Goal: Information Seeking & Learning: Learn about a topic

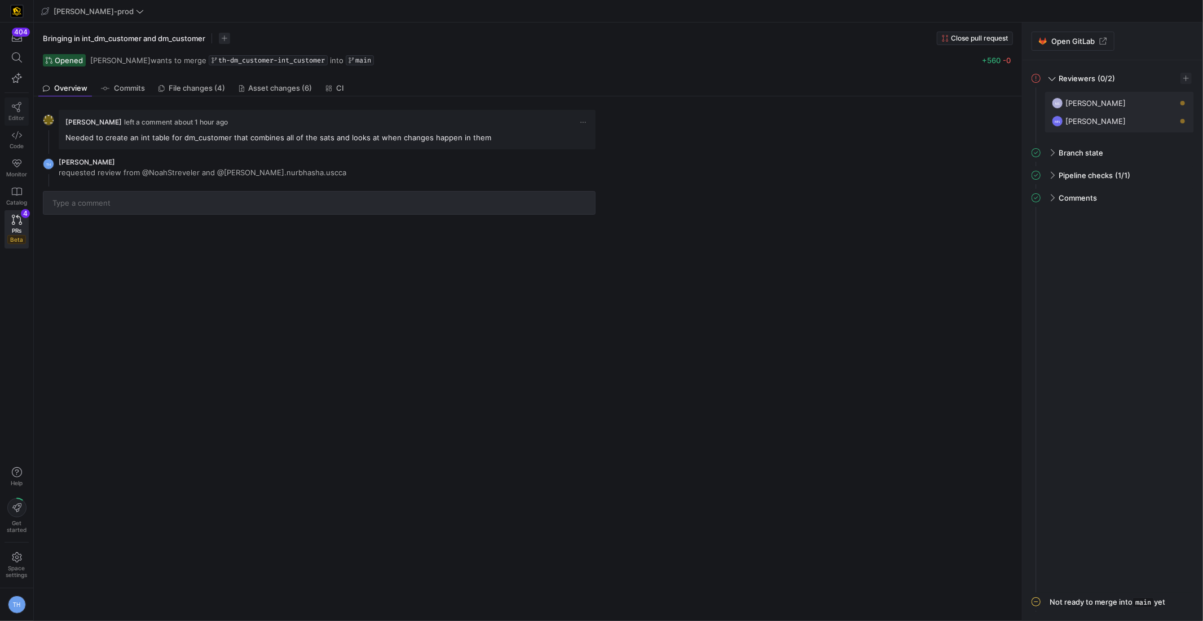
click at [10, 109] on link "Editor" at bounding box center [17, 112] width 24 height 28
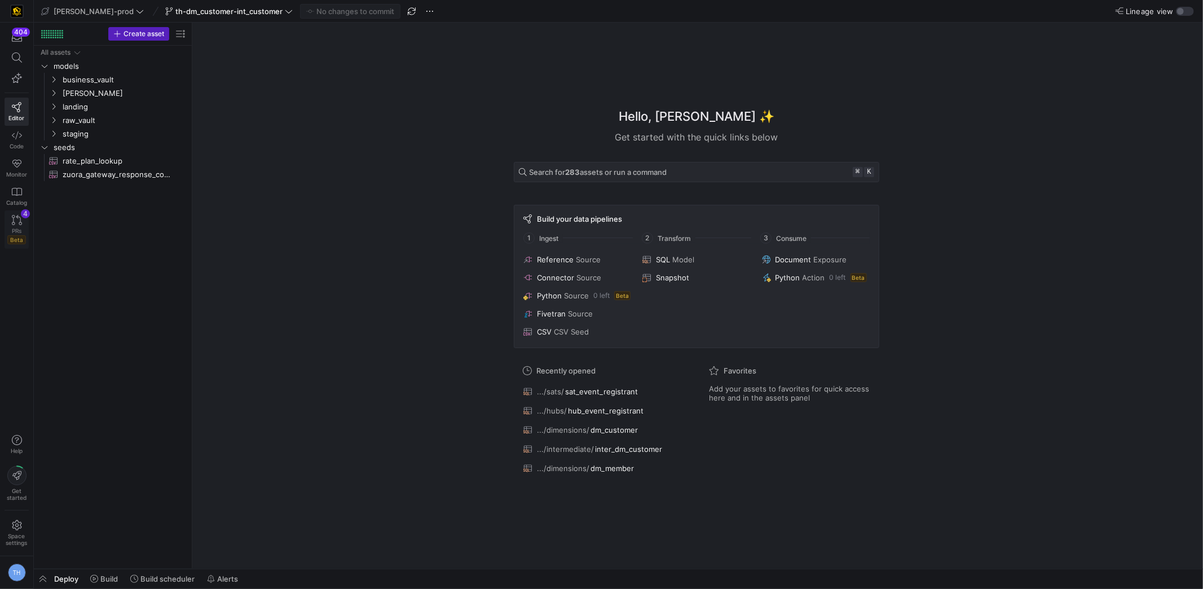
click at [14, 222] on icon at bounding box center [17, 220] width 10 height 10
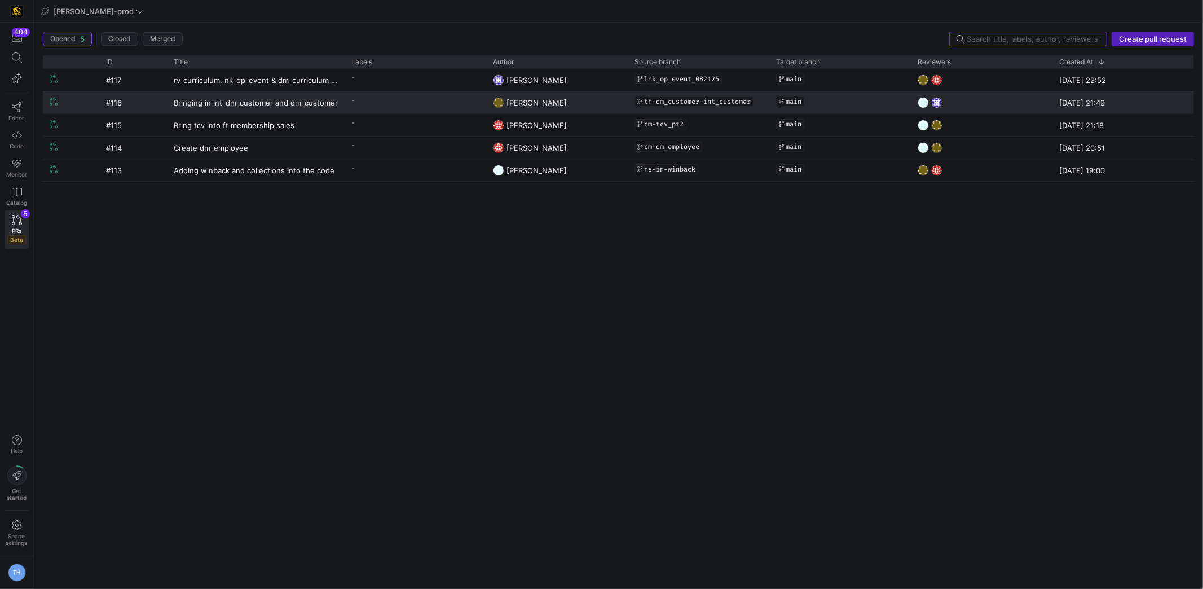
click at [359, 104] on y42-pull-request-list-view-label-cell-renderer "-" at bounding box center [415, 100] width 128 height 16
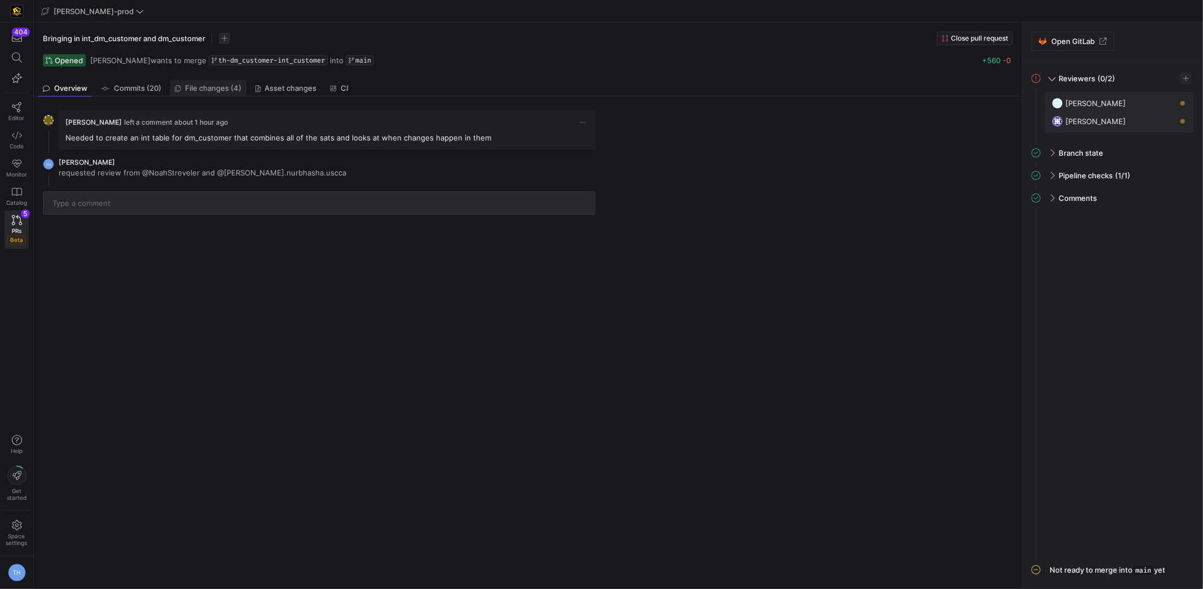
click at [206, 90] on span "File changes (4)" at bounding box center [214, 88] width 56 height 7
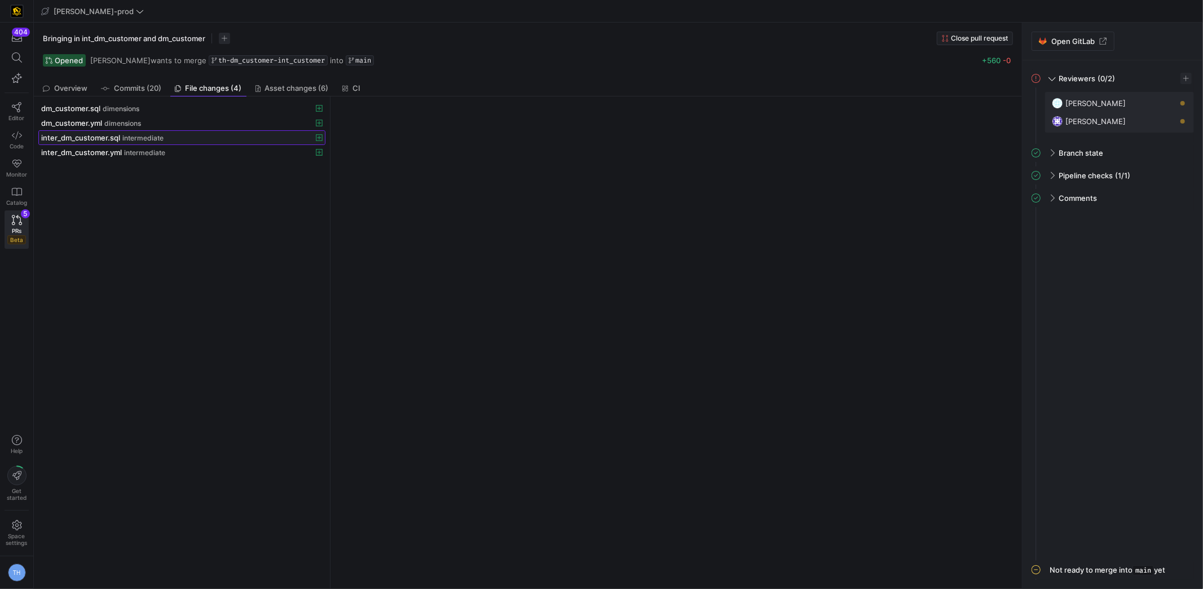
click at [208, 134] on div "inter_dm_customer.sql intermediate" at bounding box center [169, 137] width 257 height 9
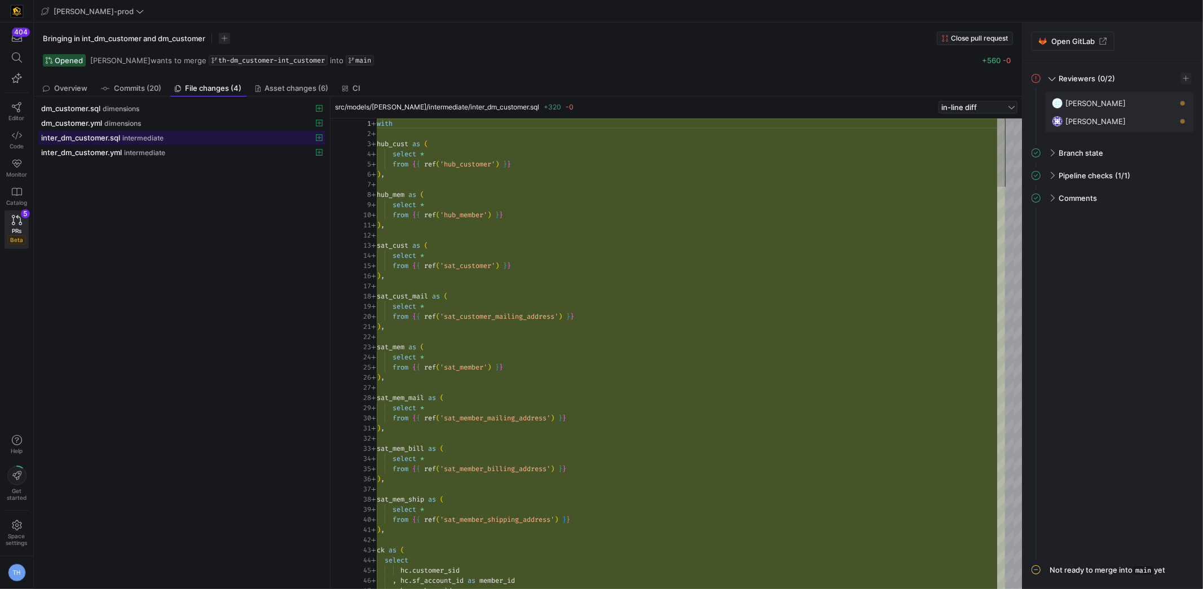
scroll to position [101, 0]
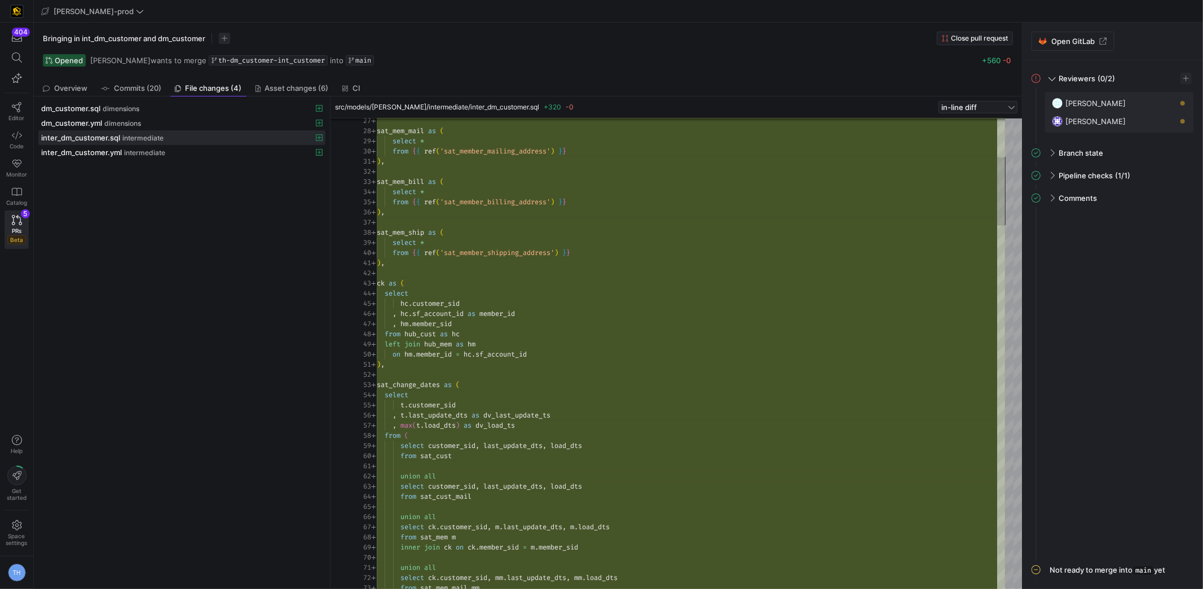
type textarea "), ck as ( select hc.customer_sid , hc.sf_account_id as member_id , hm.member_s…"
drag, startPoint x: 536, startPoint y: 321, endPoint x: 550, endPoint y: 321, distance: 13.5
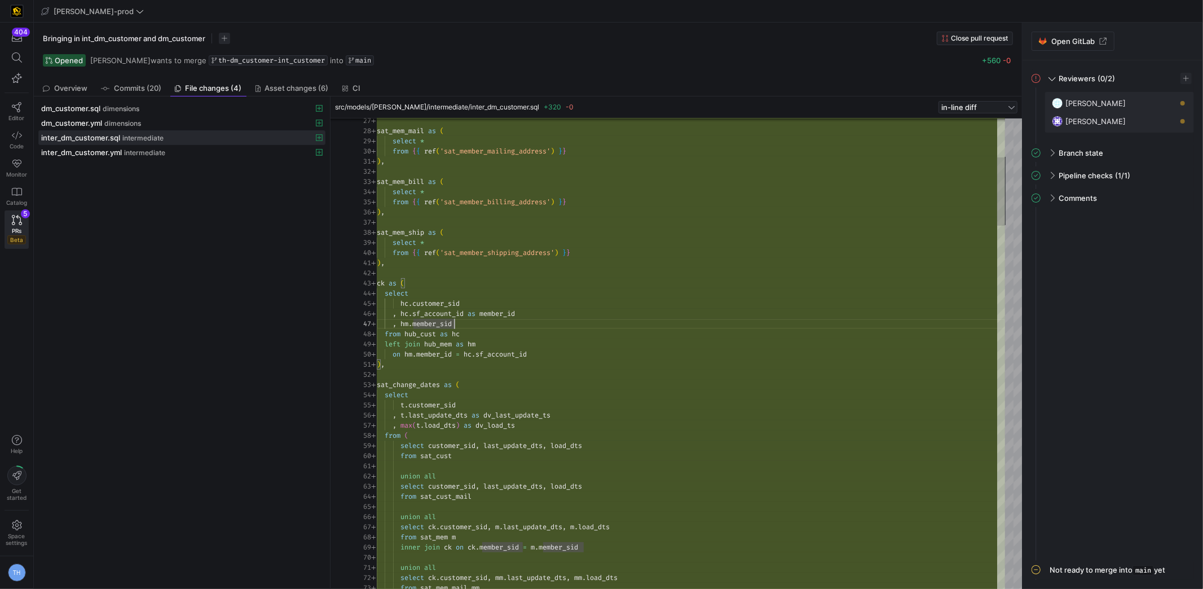
drag, startPoint x: 488, startPoint y: 311, endPoint x: 567, endPoint y: 316, distance: 79.6
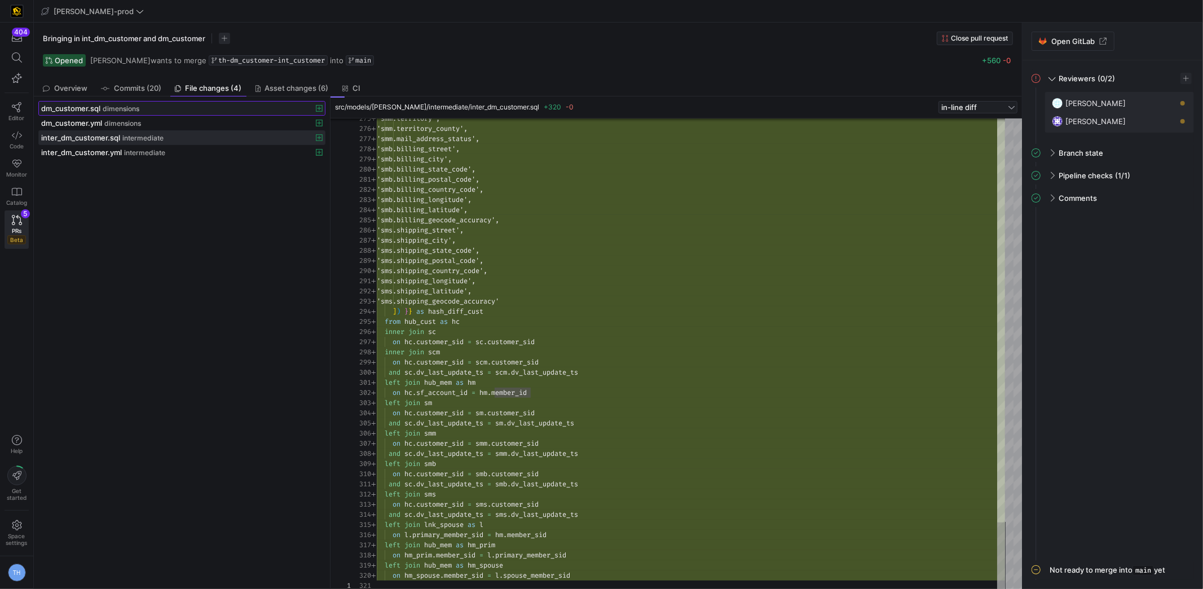
click at [112, 111] on span "dimensions" at bounding box center [121, 109] width 37 height 8
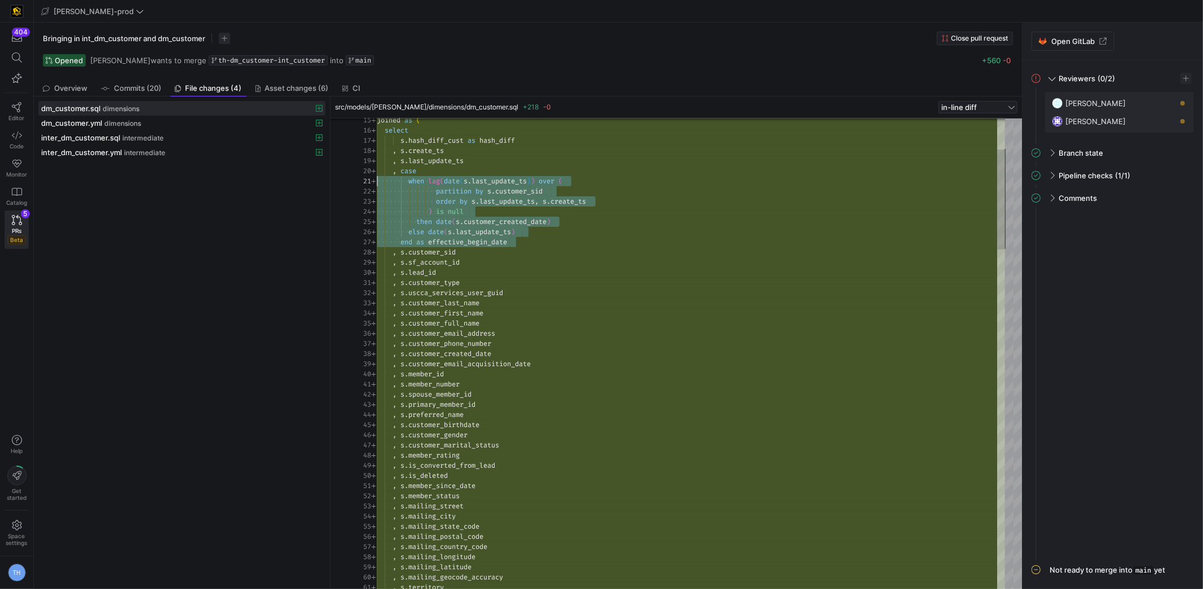
scroll to position [91, 0]
drag, startPoint x: 522, startPoint y: 240, endPoint x: 399, endPoint y: 183, distance: 134.7
click at [361, 174] on div "15 16 17 18 19 20 21 22 23 24 25 26 27 28 29 30 31 32 33 34 35 36 37 38 39 40 4…" at bounding box center [678, 354] width 654 height 472
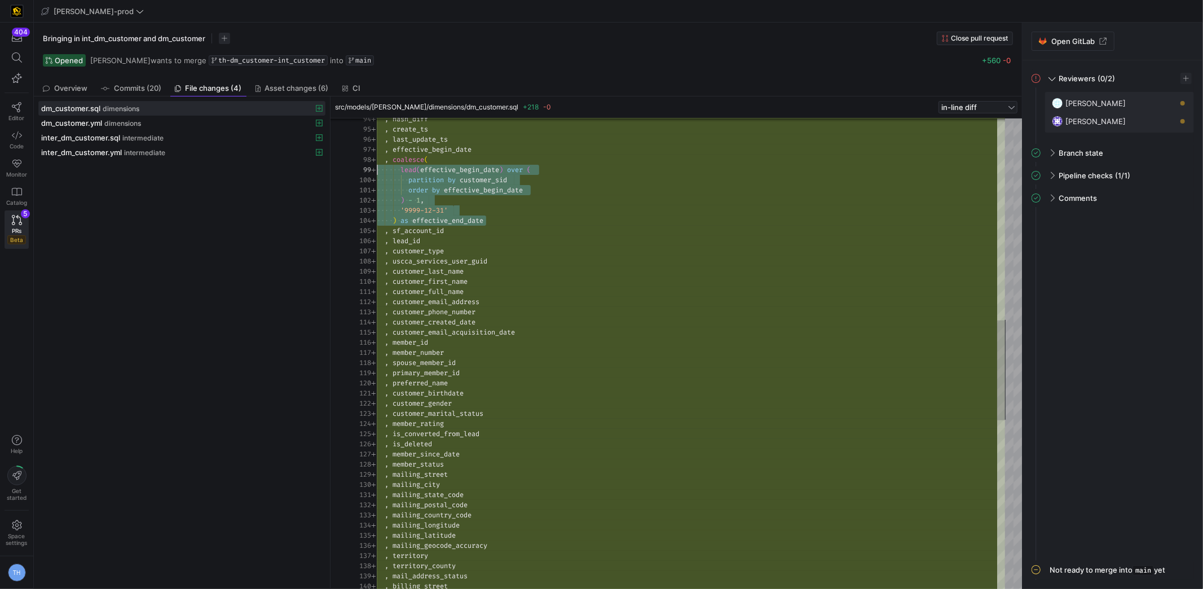
scroll to position [71, 0]
drag, startPoint x: 501, startPoint y: 221, endPoint x: 244, endPoint y: 164, distance: 264.0
click at [234, 162] on as-split "dm_customer.sql dimensions dm_customer.yml dimensions inter_dm_customer.sql int…" at bounding box center [528, 342] width 988 height 492
type textarea "order by effective_begin_date ) - 1, '9999-12-31' ) as effective_end_date , sf_…"
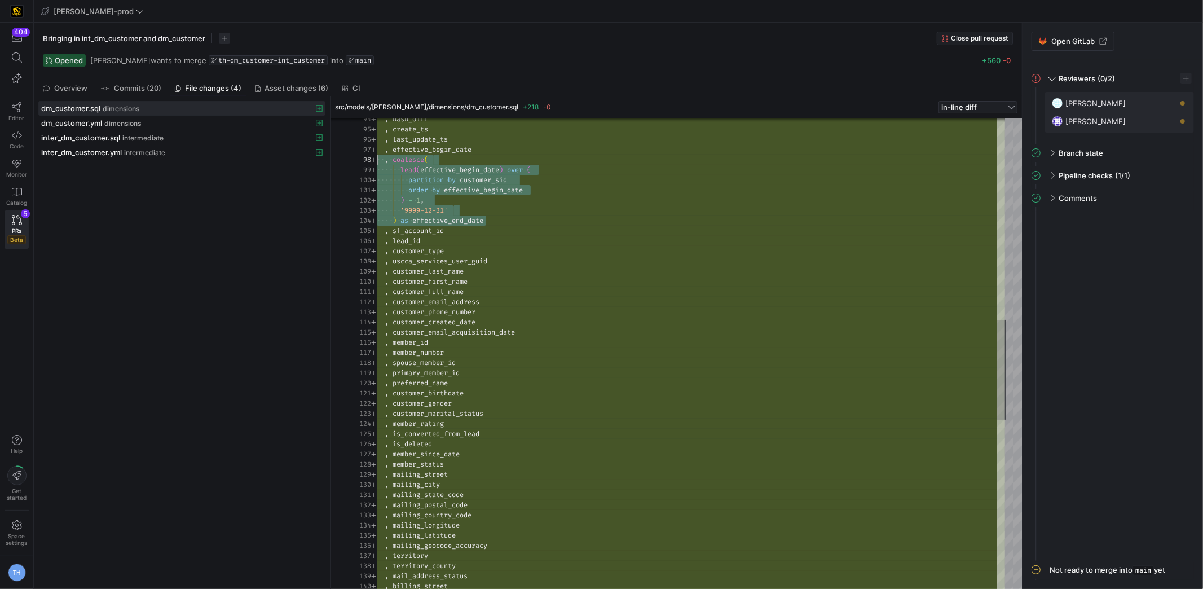
click at [529, 218] on div ", hash_diff , create_ts , last_update_ts , effective_begin_date , coalesce ( le…" at bounding box center [691, 281] width 628 height 2223
drag, startPoint x: 408, startPoint y: 198, endPoint x: 451, endPoint y: 199, distance: 42.9
click at [451, 199] on div ") - 1 ," at bounding box center [691, 200] width 628 height 10
drag, startPoint x: 451, startPoint y: 199, endPoint x: 440, endPoint y: 200, distance: 10.7
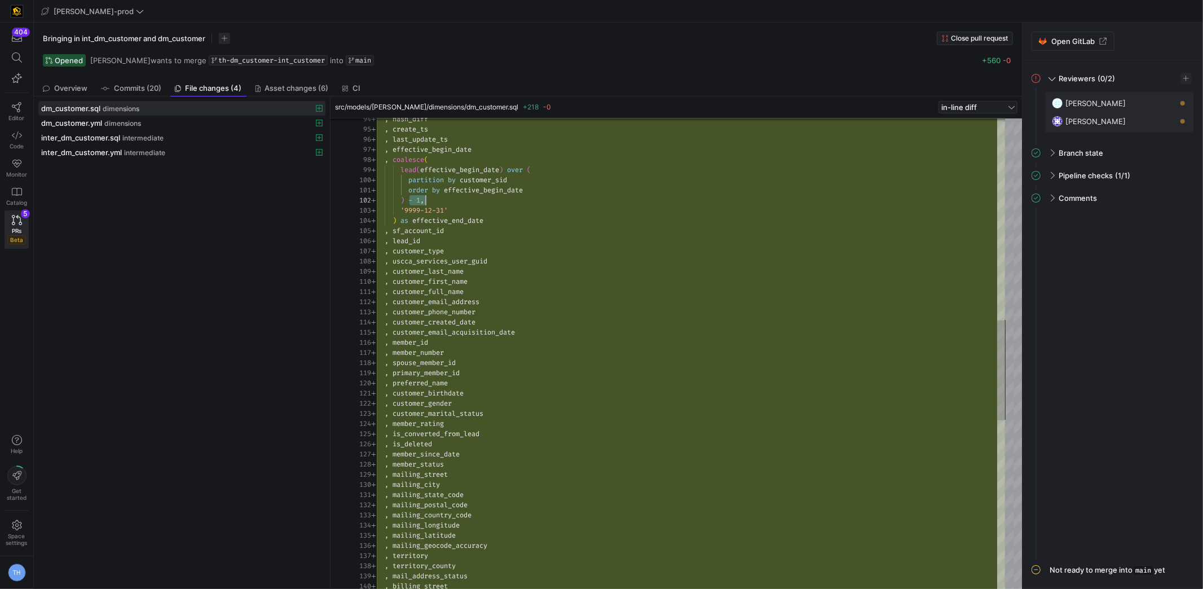
click at [451, 199] on div ") - 1 ," at bounding box center [691, 200] width 628 height 10
drag, startPoint x: 495, startPoint y: 214, endPoint x: 524, endPoint y: 215, distance: 28.8
click at [524, 215] on div ", hash_diff , create_ts , last_update_ts , effective_begin_date , coalesce ( le…" at bounding box center [691, 281] width 628 height 2223
click at [525, 200] on div ", hash_diff , create_ts , last_update_ts , effective_begin_date , coalesce ( le…" at bounding box center [691, 281] width 628 height 2223
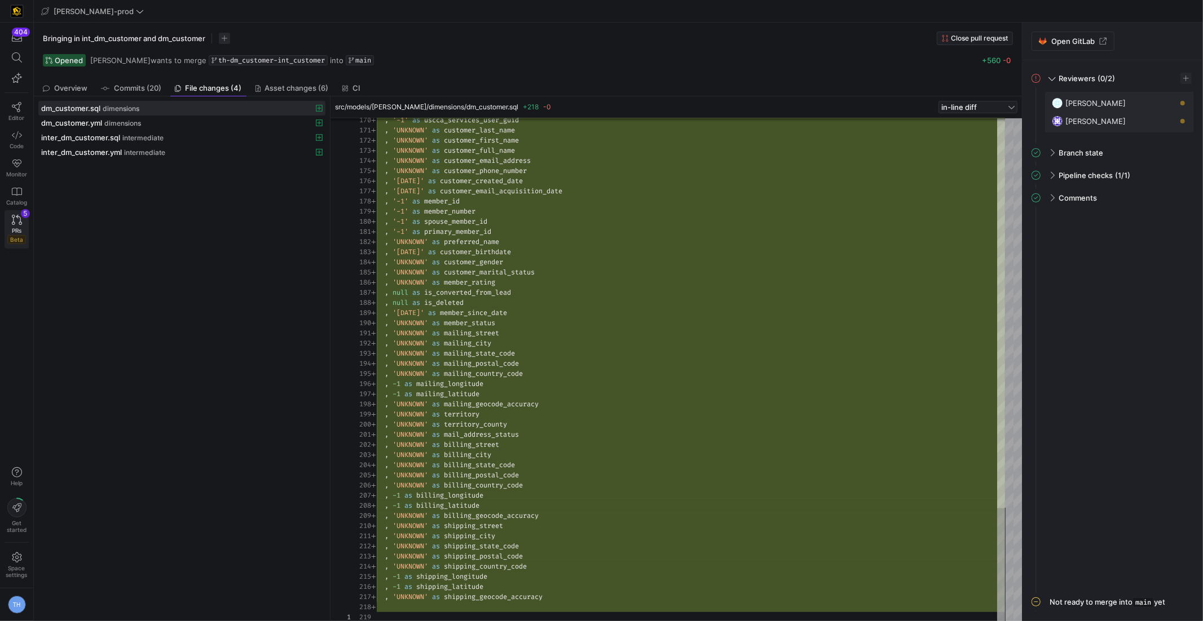
click at [12, 222] on icon at bounding box center [17, 220] width 10 height 10
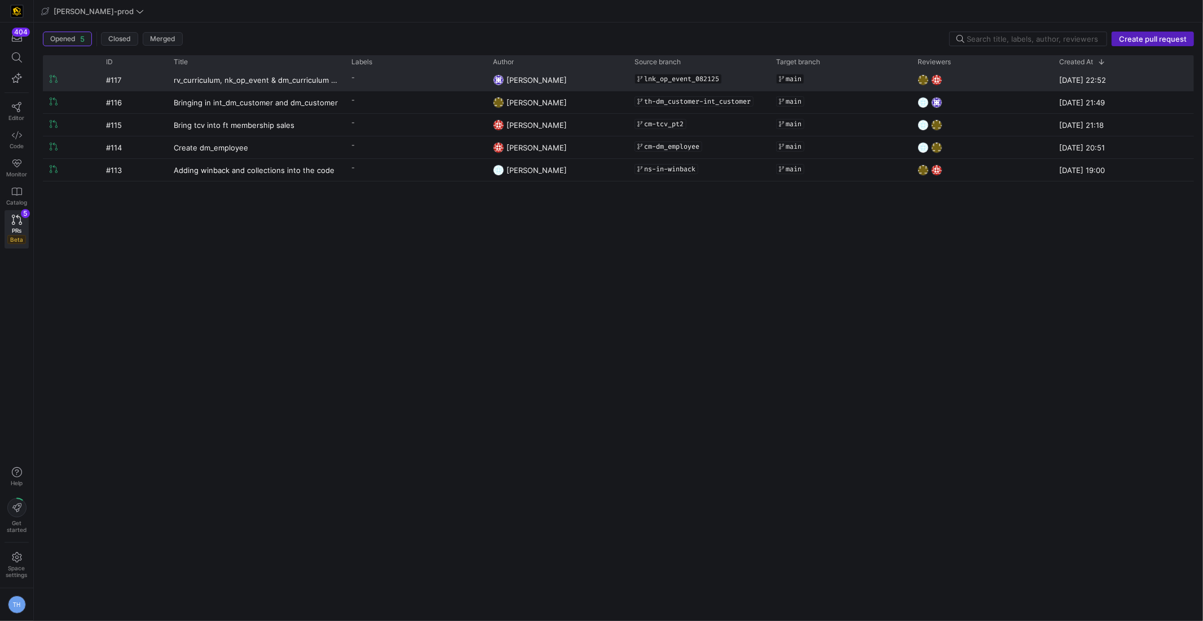
click at [622, 73] on div "[PERSON_NAME]" at bounding box center [557, 80] width 142 height 22
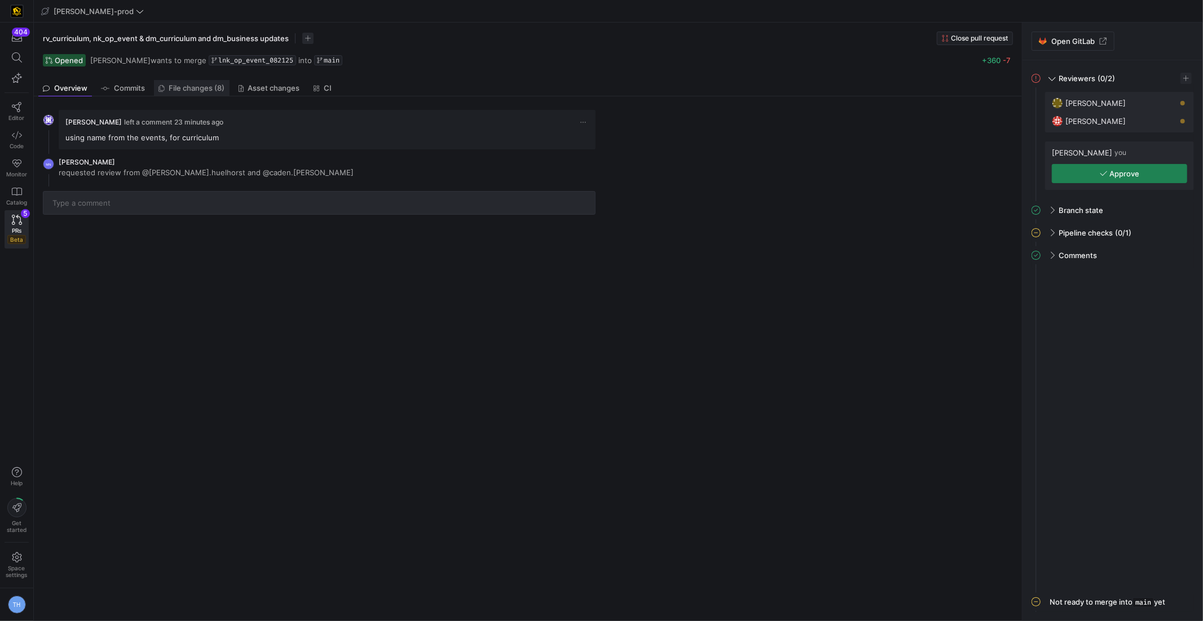
click at [209, 88] on span "File changes (8)" at bounding box center [197, 88] width 56 height 7
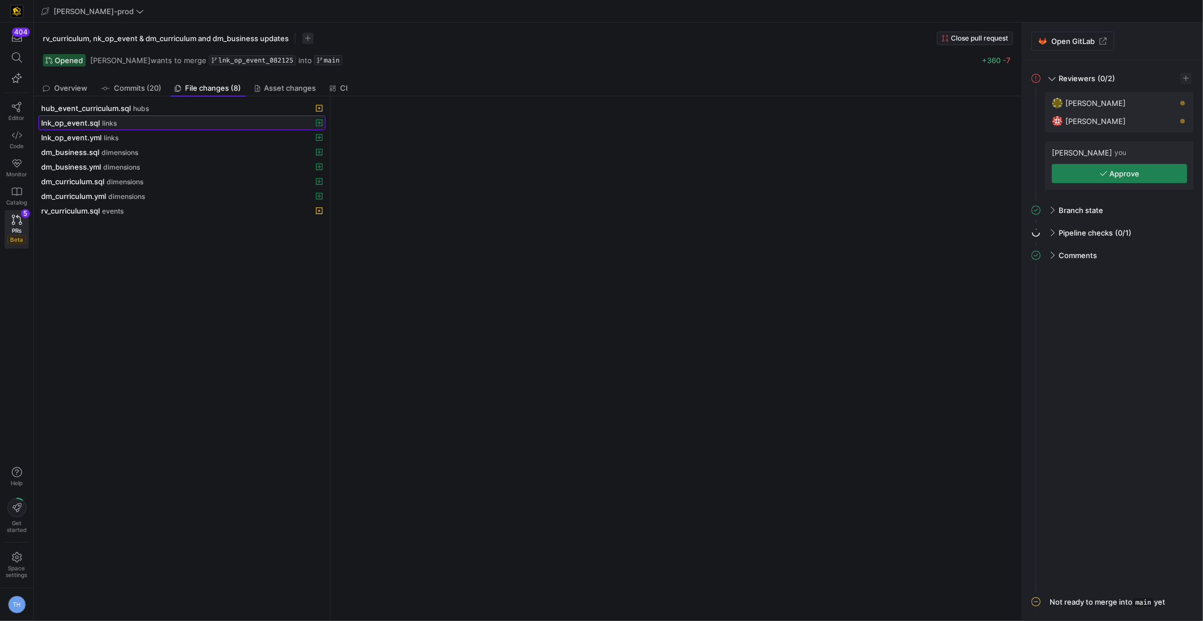
click at [224, 125] on div "lnk_op_event.sql links" at bounding box center [169, 122] width 257 height 9
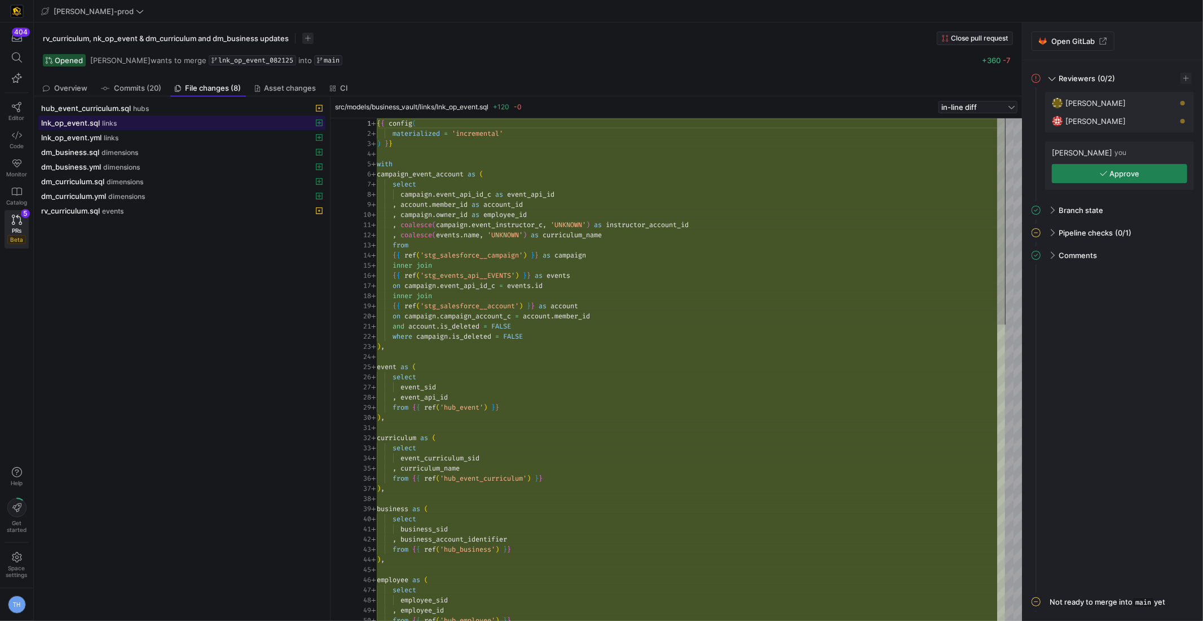
scroll to position [101, 0]
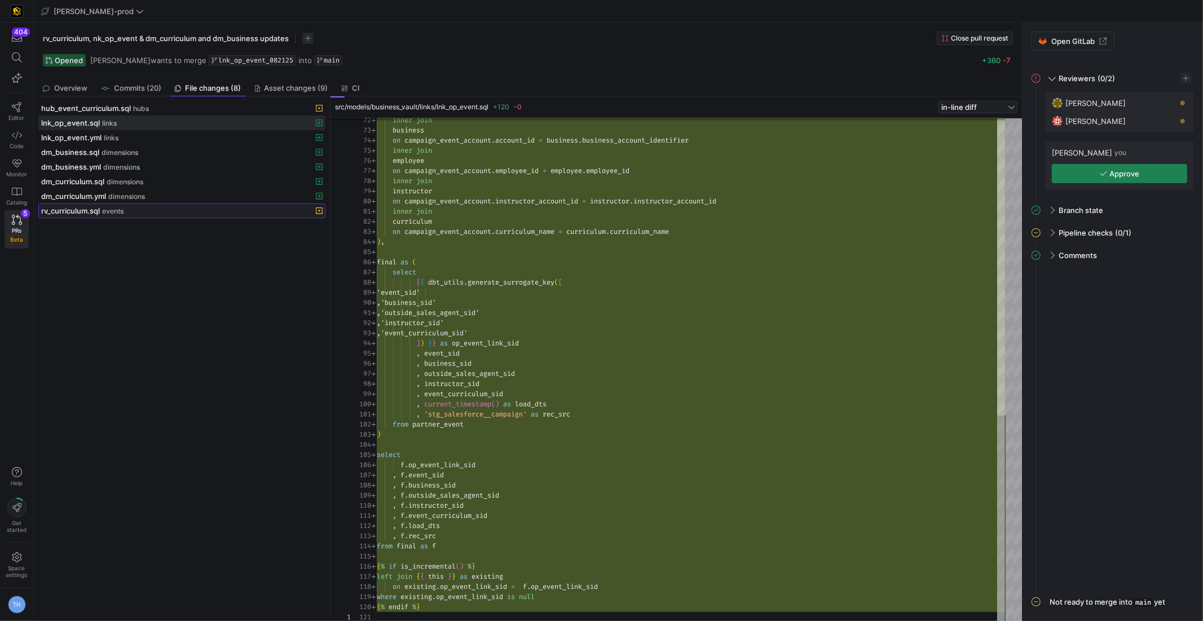
click at [150, 211] on span at bounding box center [182, 211] width 286 height 14
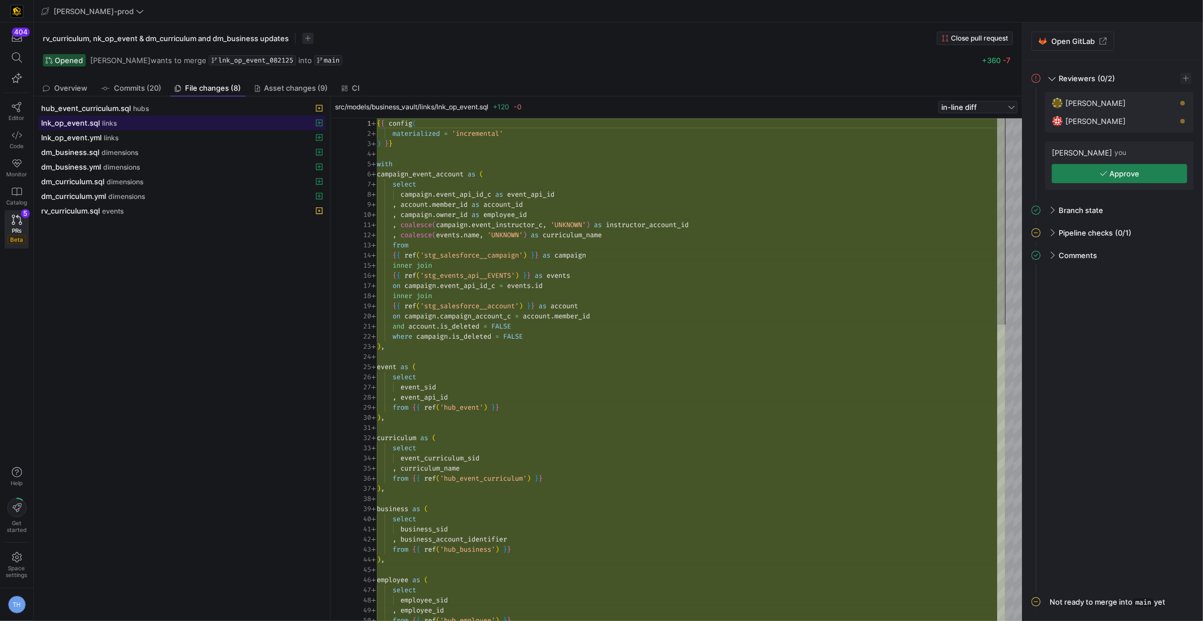
click at [161, 118] on div "lnk_op_event.sql links" at bounding box center [169, 122] width 257 height 9
